Goal: Information Seeking & Learning: Learn about a topic

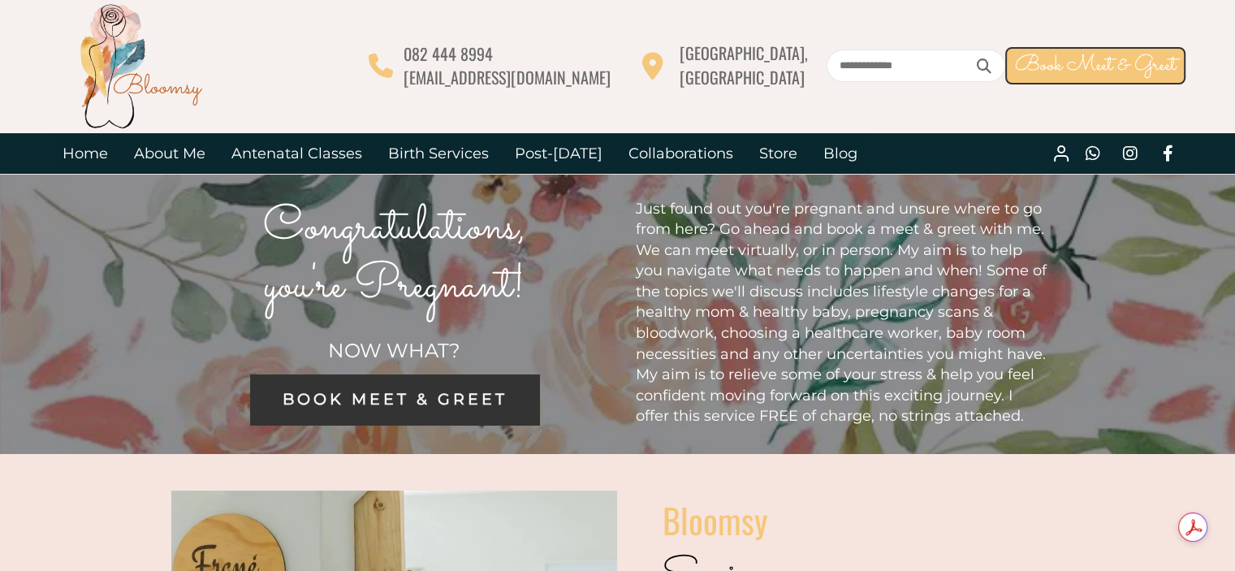
click at [400, 404] on span "BOOK MEET & GREET" at bounding box center [394, 399] width 225 height 19
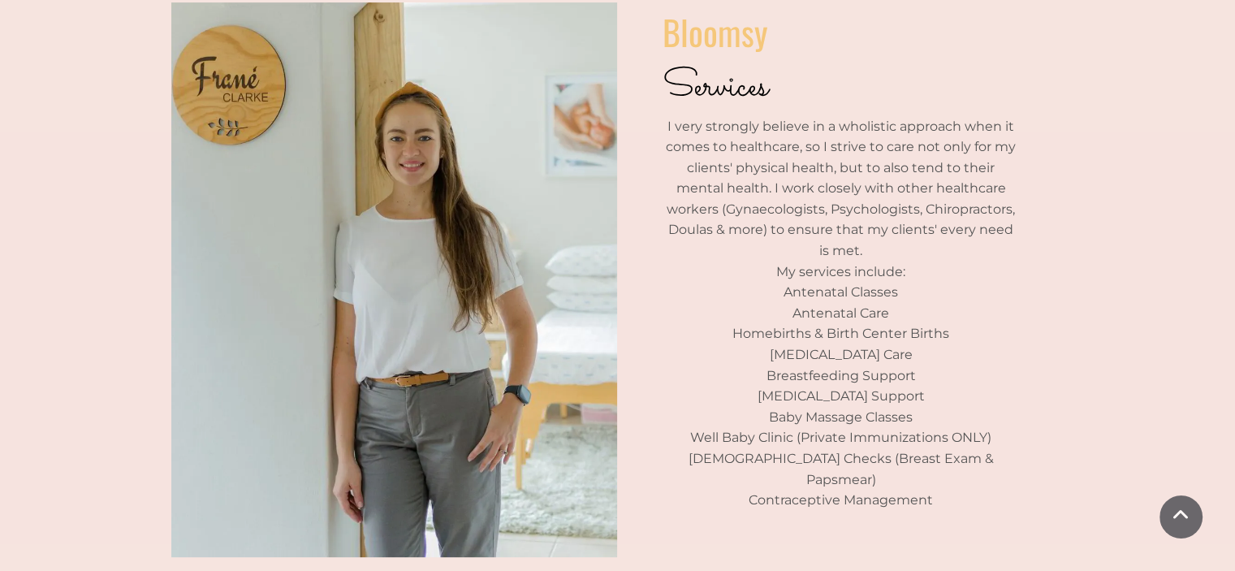
scroll to position [511, 0]
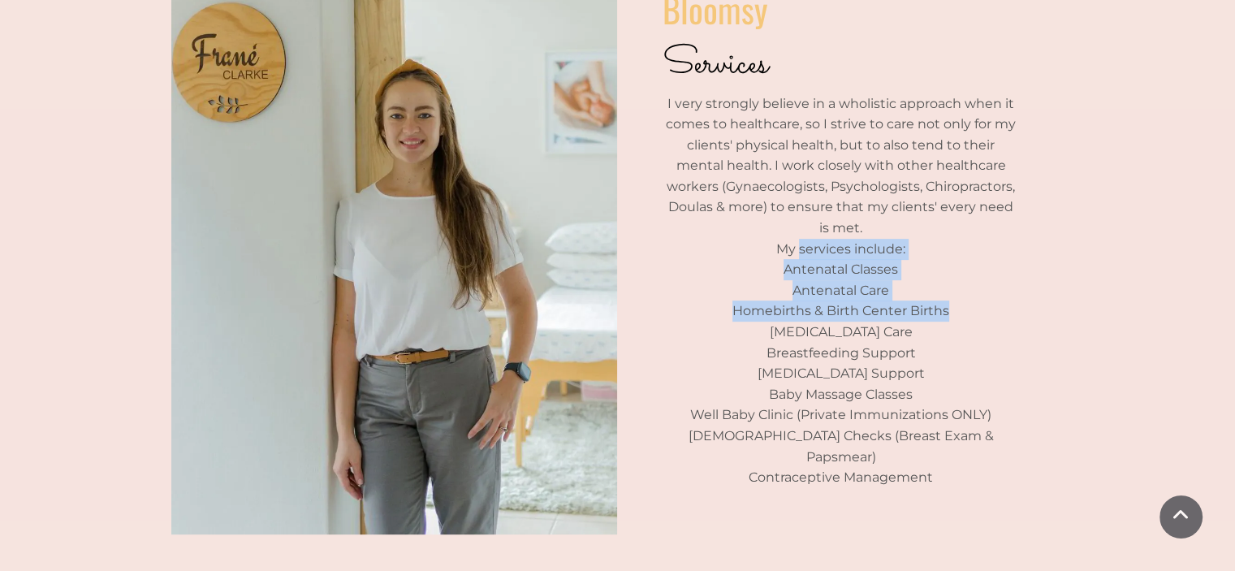
drag, startPoint x: 814, startPoint y: 249, endPoint x: 949, endPoint y: 307, distance: 146.6
click at [949, 307] on div "Bloomsy Services I very strongly believe in a wholistic approach when it comes …" at bounding box center [841, 236] width 357 height 504
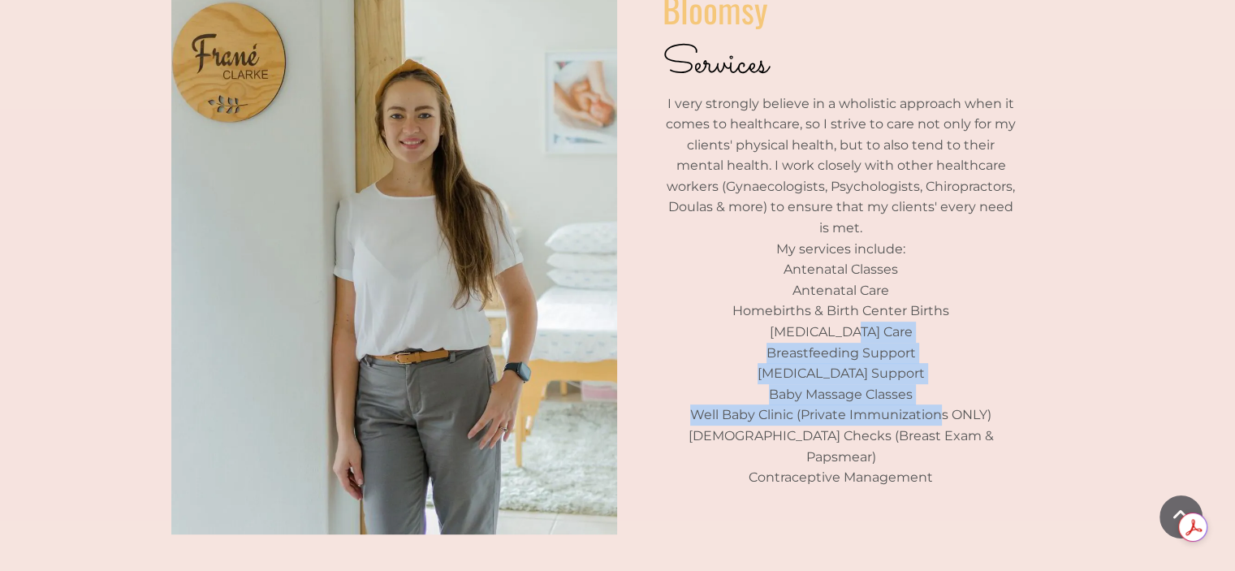
drag, startPoint x: 864, startPoint y: 322, endPoint x: 942, endPoint y: 391, distance: 103.6
click at [945, 391] on div "Bloomsy Services I very strongly believe in a wholistic approach when it comes …" at bounding box center [841, 236] width 357 height 504
click at [791, 408] on p "Well Baby Clinic (Private Immunizations ONLY)" at bounding box center [841, 414] width 357 height 21
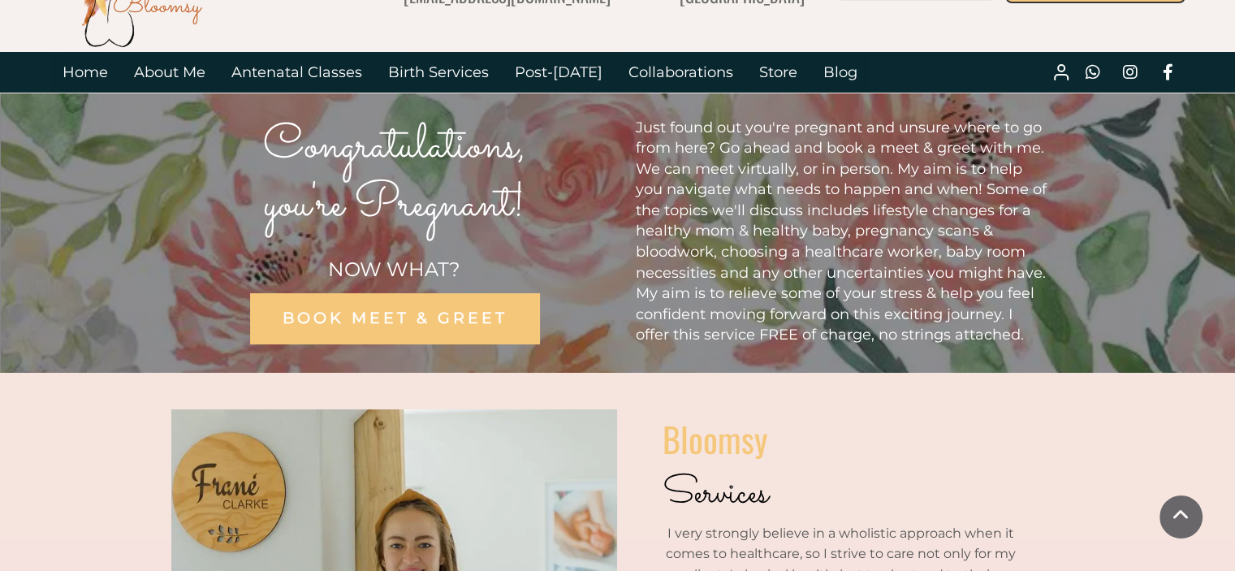
scroll to position [0, 0]
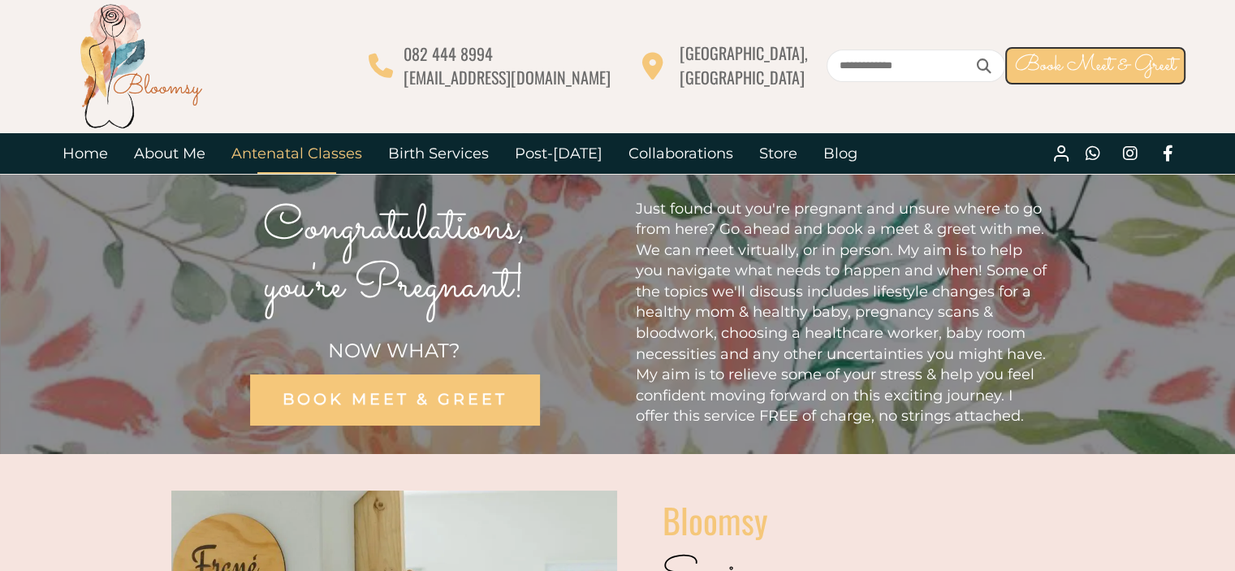
click at [273, 155] on link "Antenatal Classes" at bounding box center [296, 153] width 157 height 41
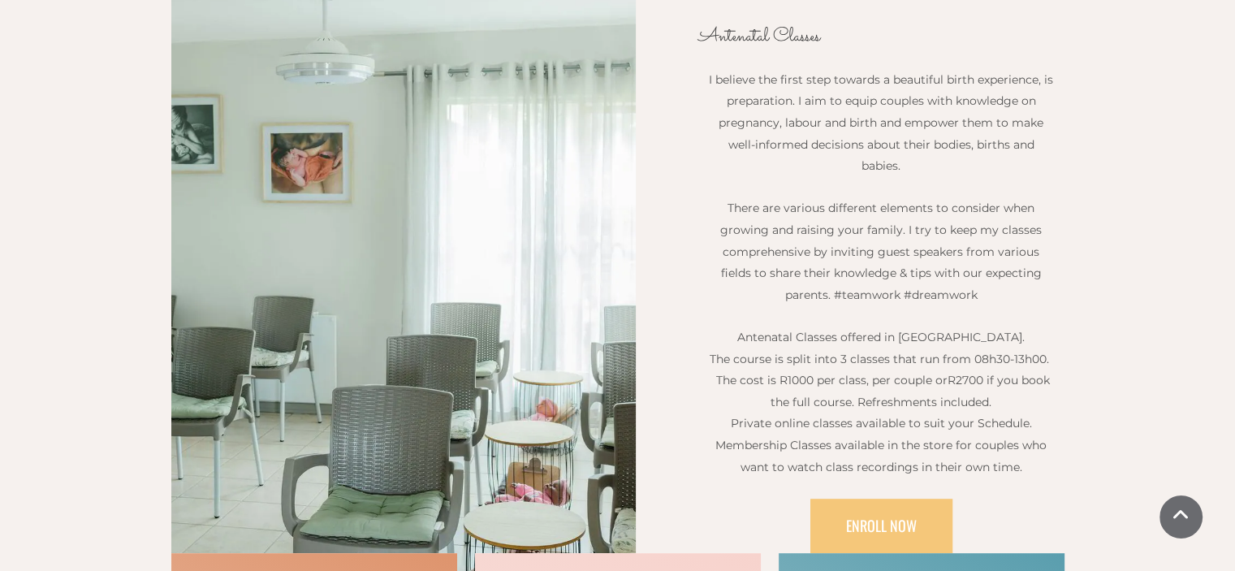
scroll to position [523, 0]
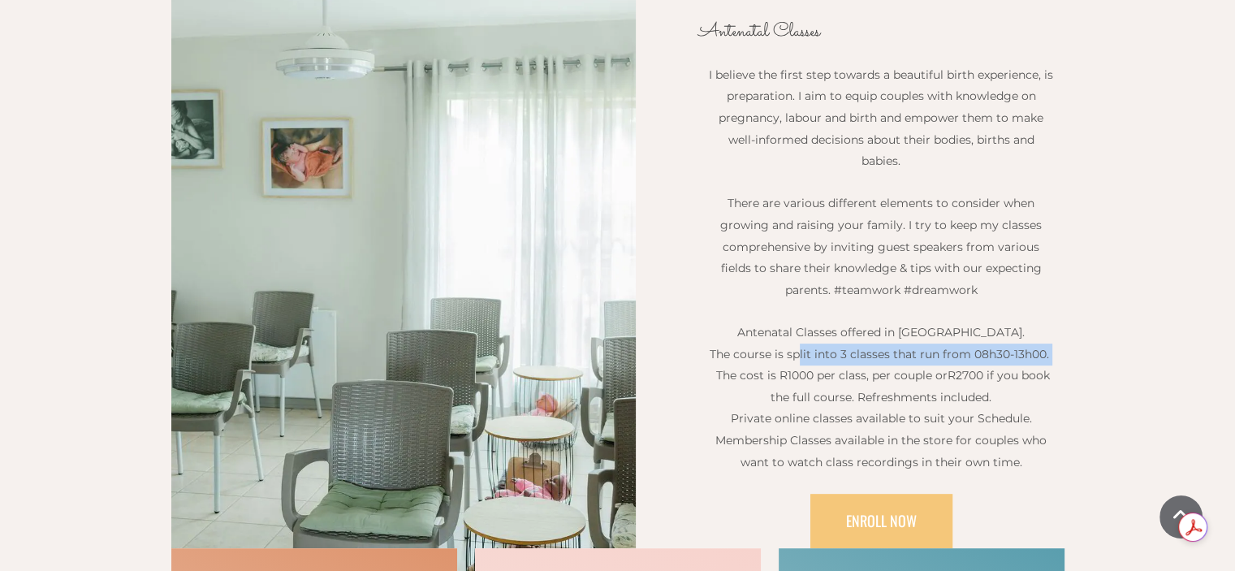
drag, startPoint x: 817, startPoint y: 347, endPoint x: 1053, endPoint y: 354, distance: 236.4
click at [1053, 354] on p "The course is split into 3 classes that run from 08h30-13h00. The cost is R1000…" at bounding box center [881, 376] width 348 height 65
click at [797, 395] on span "R2700 if you book the full course. Refreshments included." at bounding box center [910, 386] width 279 height 37
click at [922, 411] on span "Private online classes available to suit your Schedule." at bounding box center [881, 418] width 301 height 15
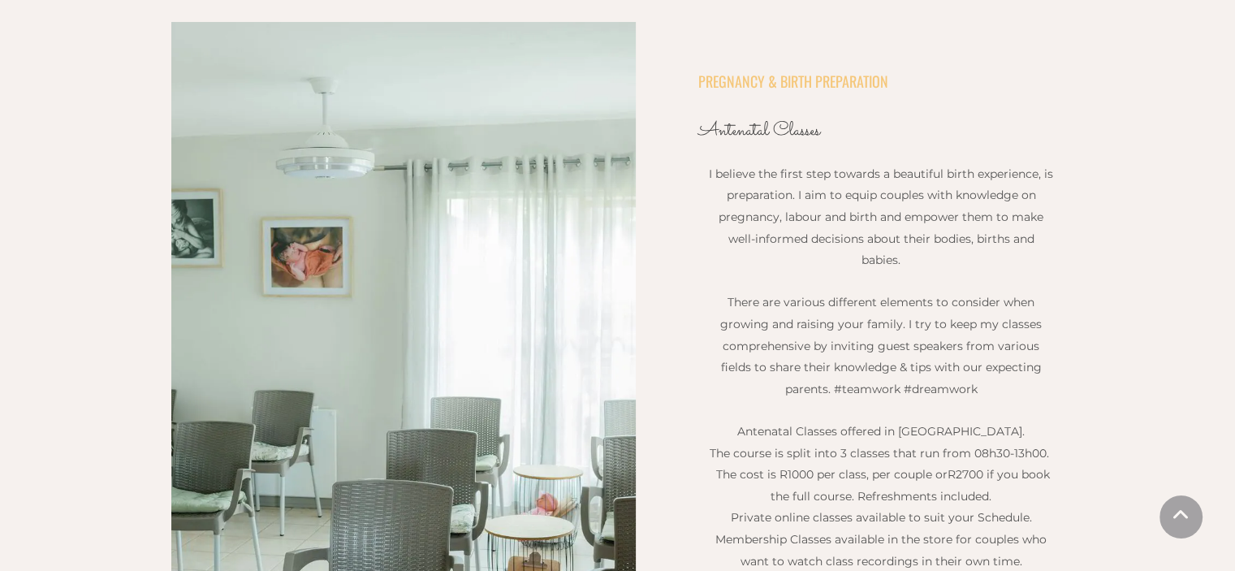
scroll to position [0, 0]
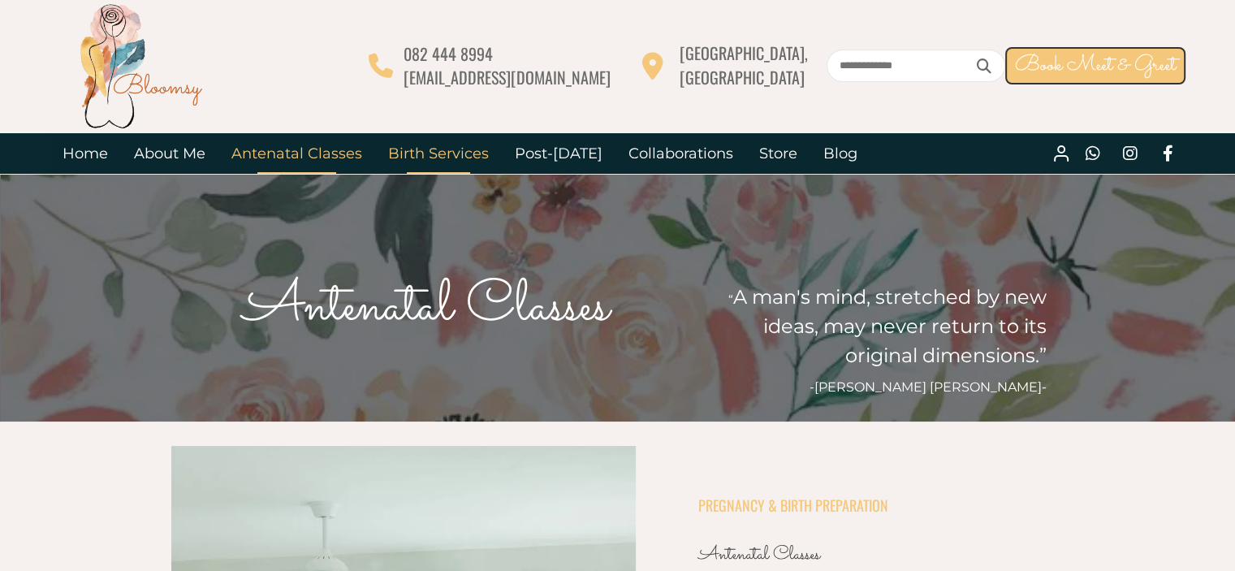
click at [482, 149] on link "Birth Services" at bounding box center [438, 153] width 127 height 41
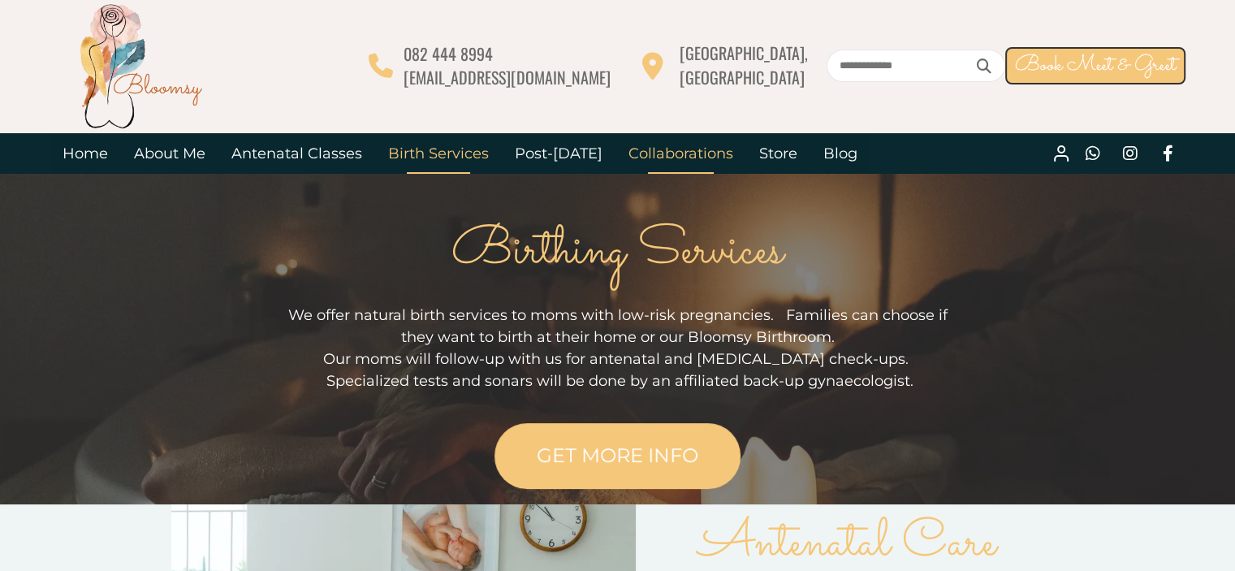
click at [708, 158] on link "Collaborations" at bounding box center [681, 153] width 131 height 41
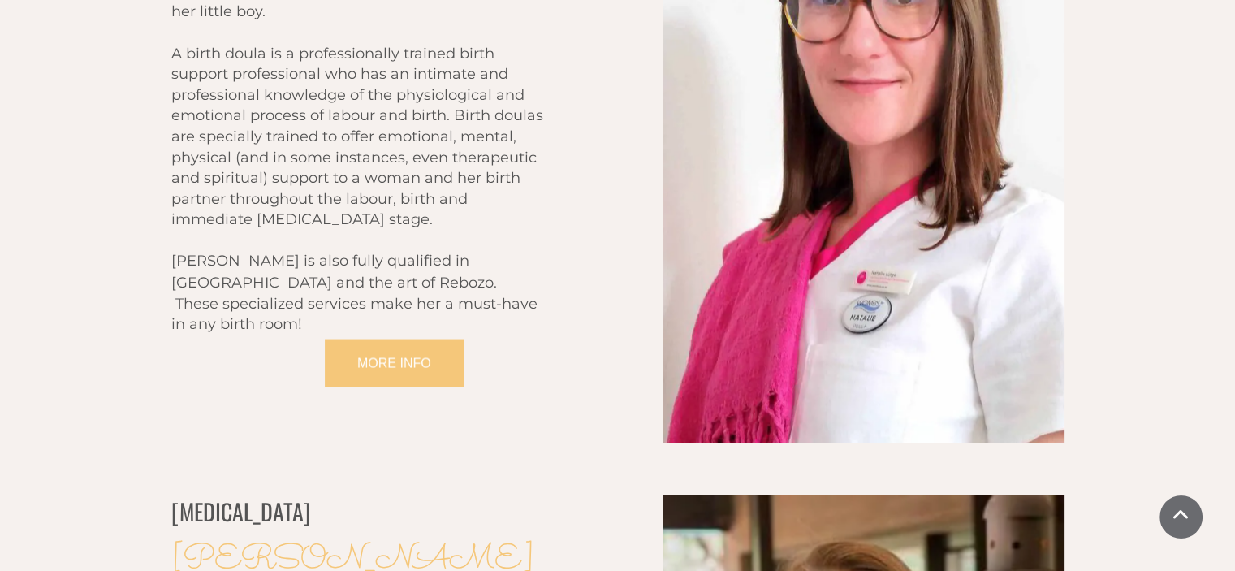
scroll to position [2779, 0]
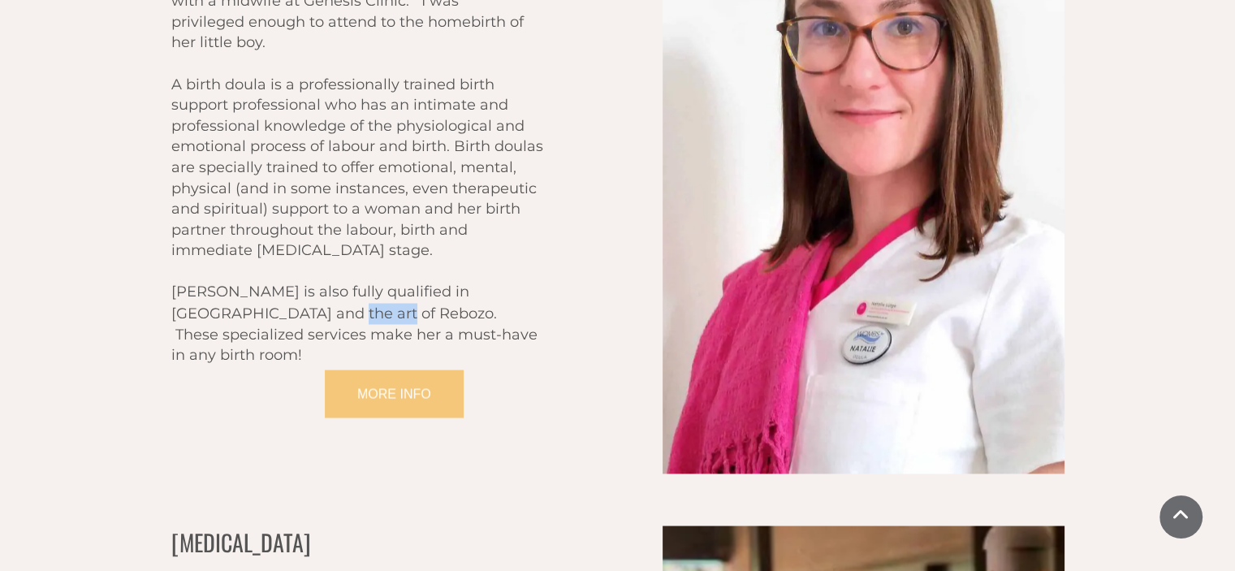
drag, startPoint x: 298, startPoint y: 261, endPoint x: 246, endPoint y: 246, distance: 54.2
click at [246, 283] on span "Natalie is also fully qualified in Aromatherapy and the art of Rebozo. These sp…" at bounding box center [354, 323] width 366 height 80
copy span "Rebozo."
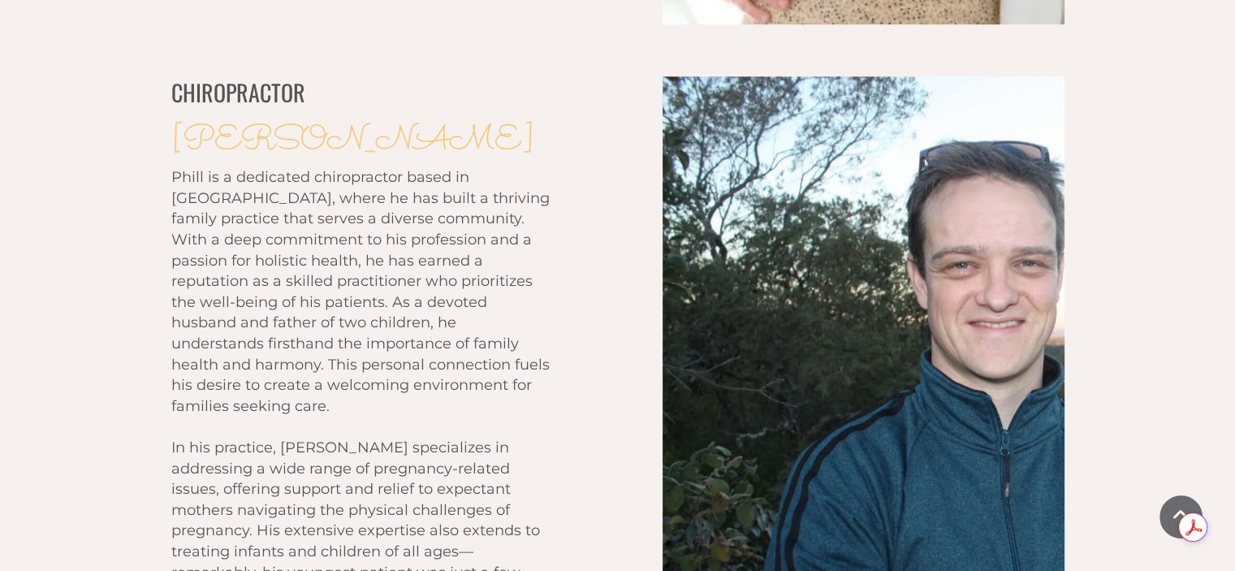
scroll to position [0, 0]
